Goal: Information Seeking & Learning: Learn about a topic

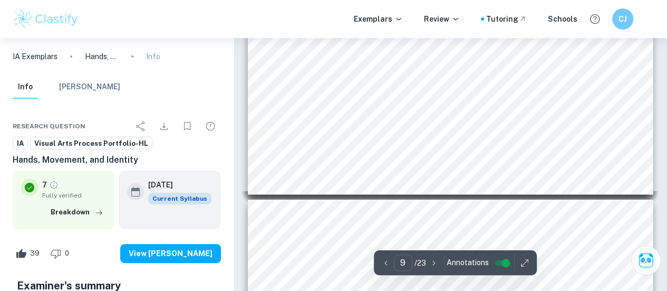
scroll to position [2027, 0]
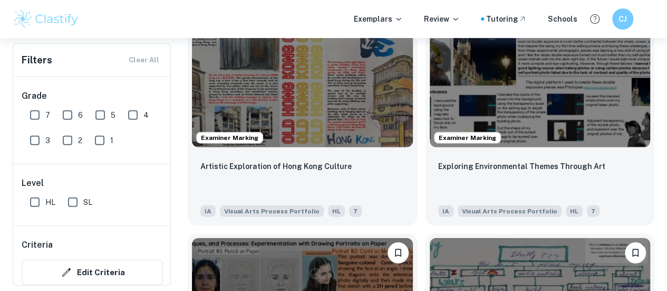
scroll to position [1327, 0]
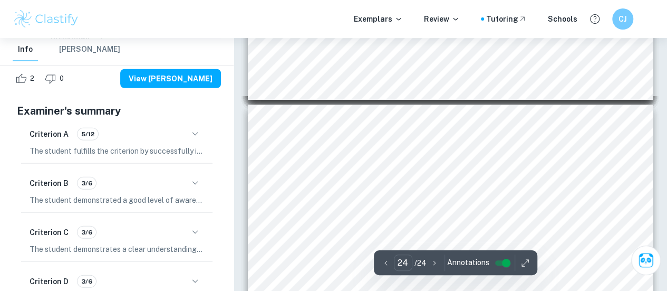
scroll to position [5267, 0]
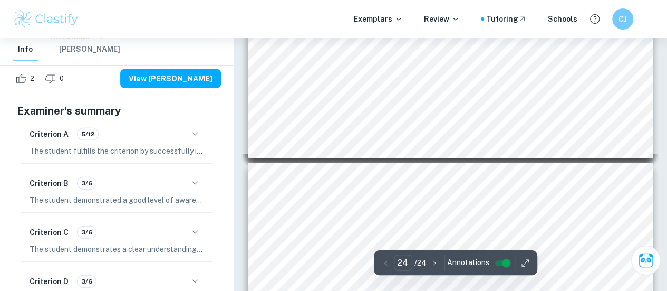
type input "23"
